Goal: Check status

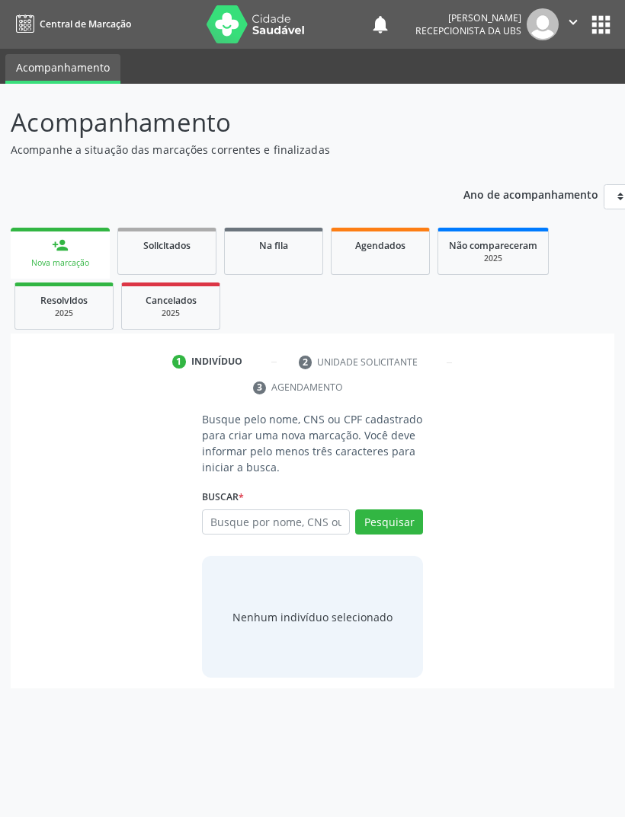
click at [267, 519] on input "text" at bounding box center [276, 523] width 148 height 26
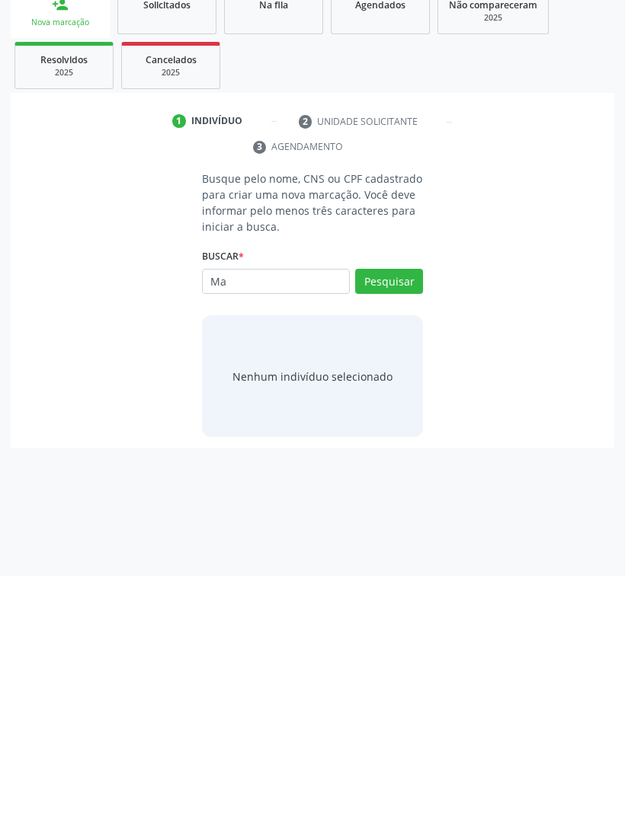
type input "Mau"
click at [390, 228] on link "Agendados" at bounding box center [380, 251] width 99 height 47
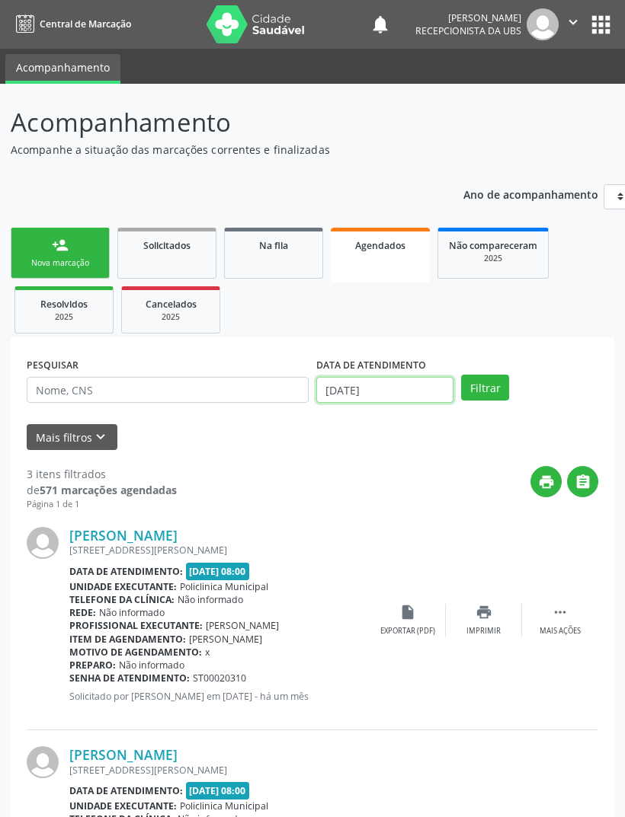
click at [430, 388] on input "[DATE]" at bounding box center [384, 390] width 137 height 26
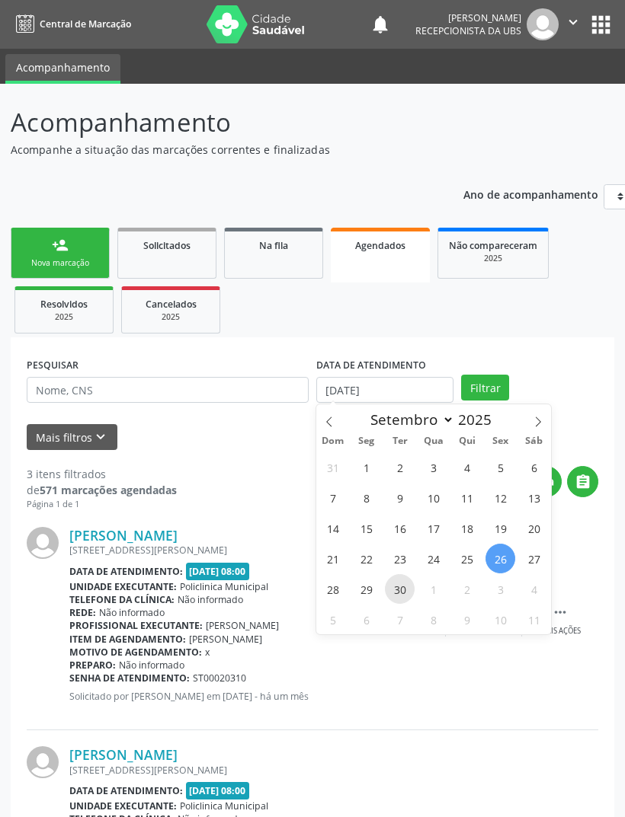
click at [398, 592] on span "30" at bounding box center [400, 589] width 30 height 30
type input "[DATE]"
click at [395, 557] on span "23" at bounding box center [400, 559] width 30 height 30
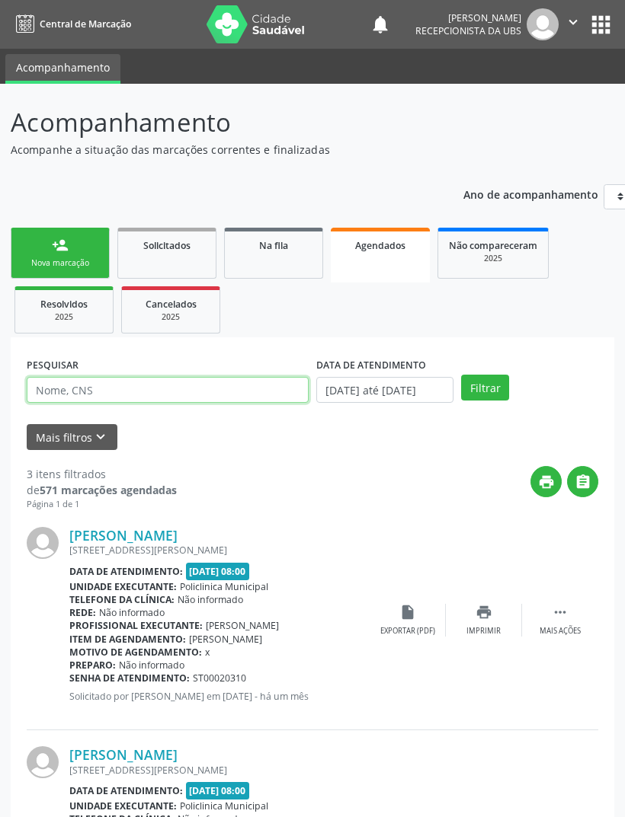
click at [262, 397] on input "text" at bounding box center [168, 390] width 282 height 26
type input "Mauricia"
click at [485, 393] on button "Filtrar" at bounding box center [485, 388] width 48 height 26
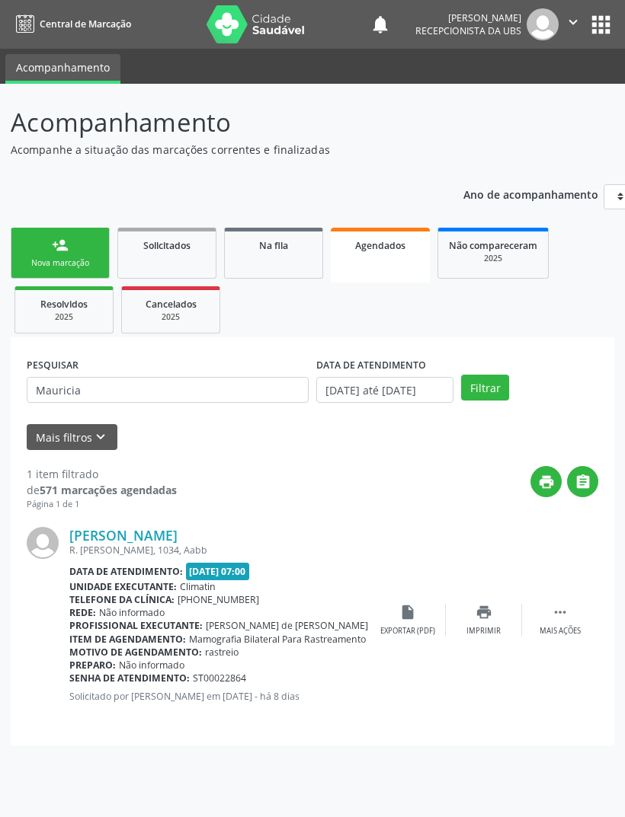
click at [414, 628] on div "Exportar (PDF)" at bounding box center [407, 631] width 55 height 11
click at [473, 609] on div "print Imprimir" at bounding box center [484, 620] width 76 height 33
